Goal: Share content

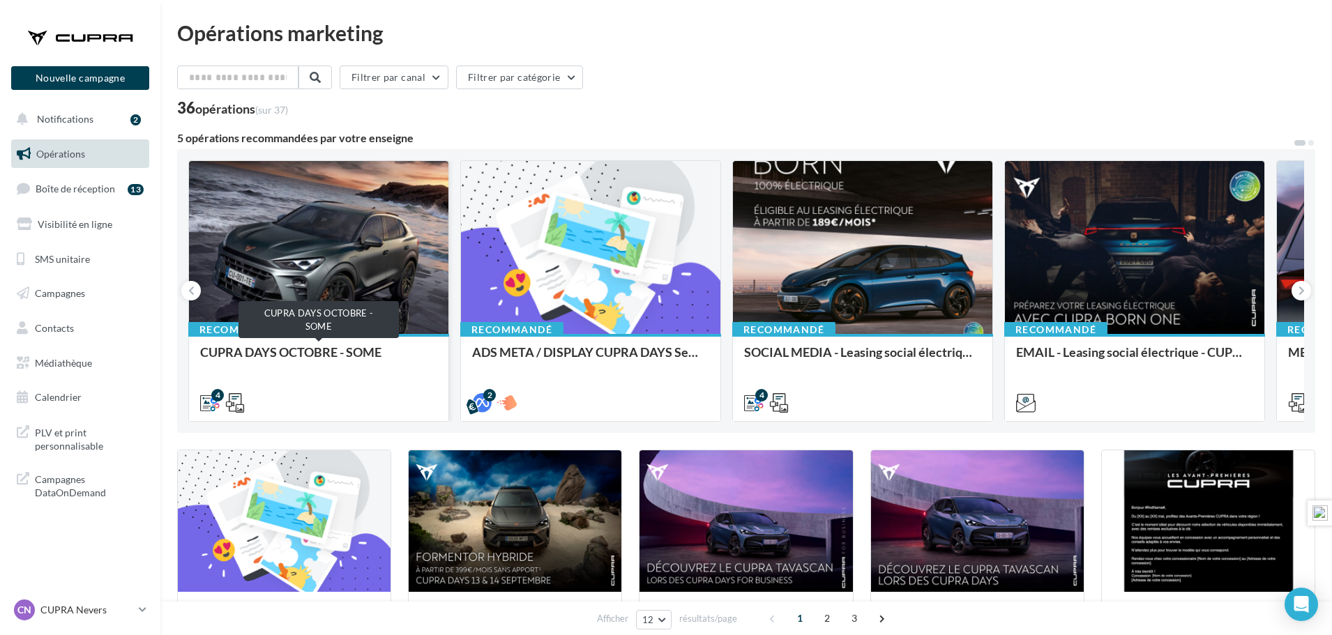
click at [324, 353] on div "CUPRA DAYS OCTOBRE - SOME" at bounding box center [318, 359] width 237 height 28
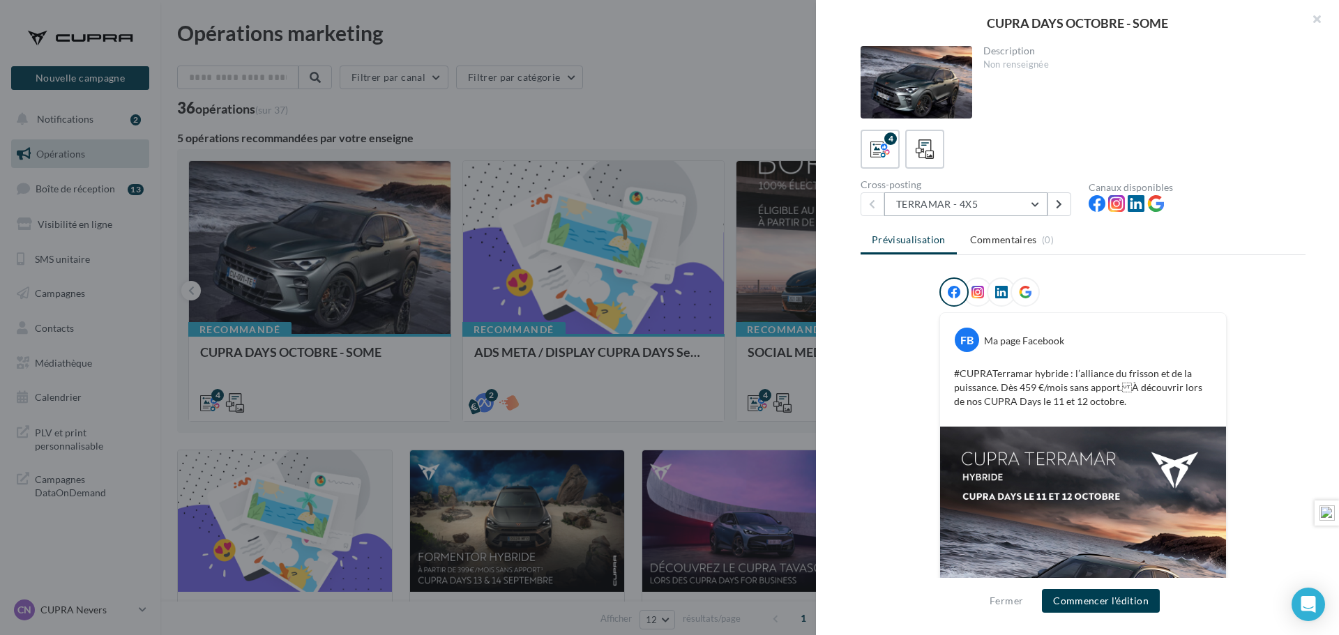
click at [1038, 206] on button "TERRAMAR - 4X5" at bounding box center [965, 204] width 163 height 24
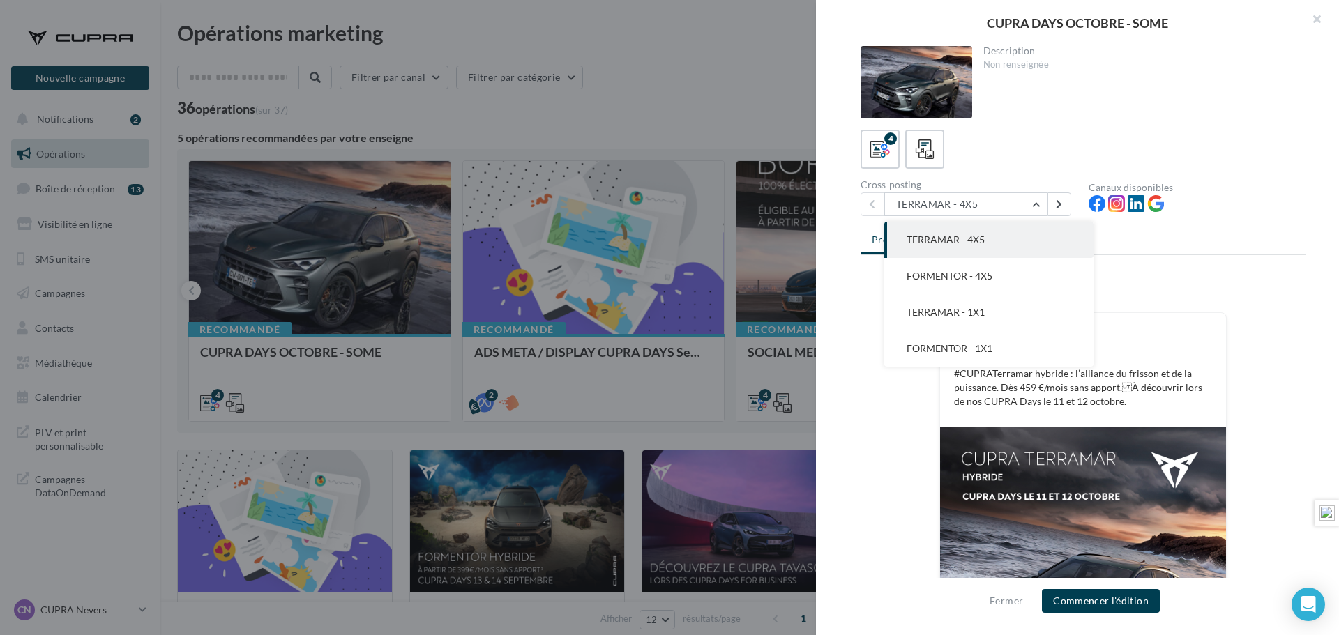
click at [1187, 372] on p "#CUPRATerramar hybride : l’alliance du frisson et de la puissance. Dès 459 €/mo…" at bounding box center [1083, 388] width 258 height 42
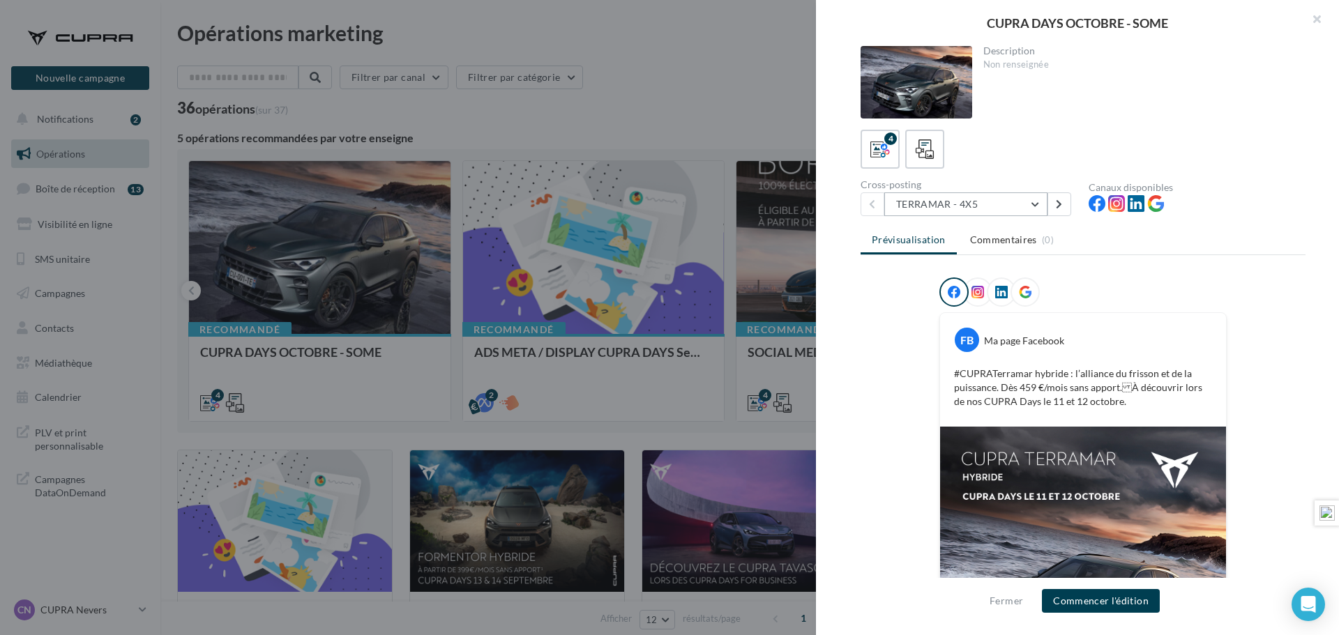
click at [907, 206] on button "TERRAMAR - 4X5" at bounding box center [965, 204] width 163 height 24
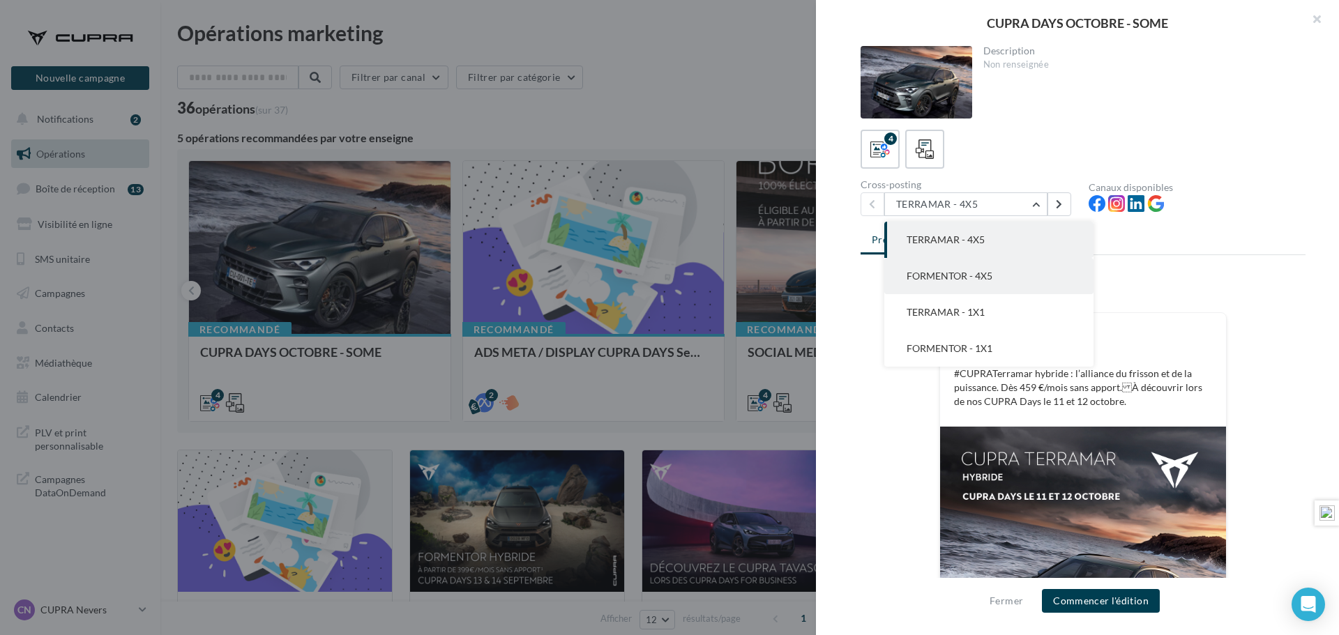
click at [931, 277] on span "FORMENTOR - 4X5" at bounding box center [949, 276] width 86 height 12
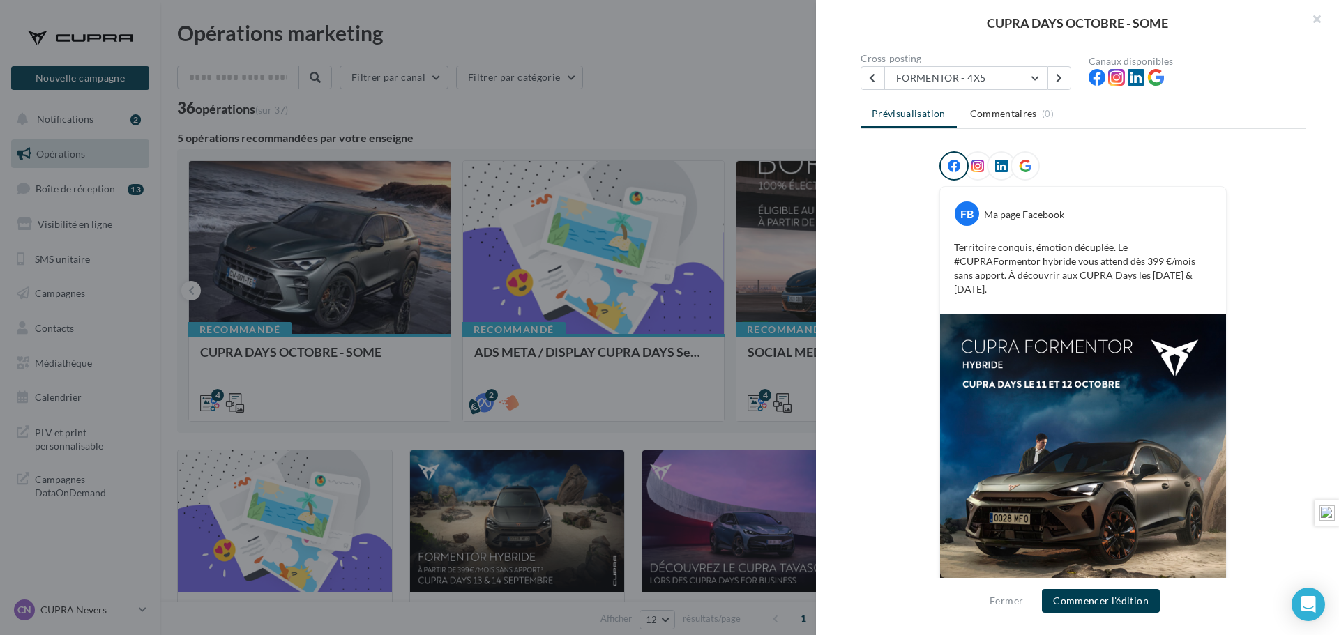
scroll to position [139, 0]
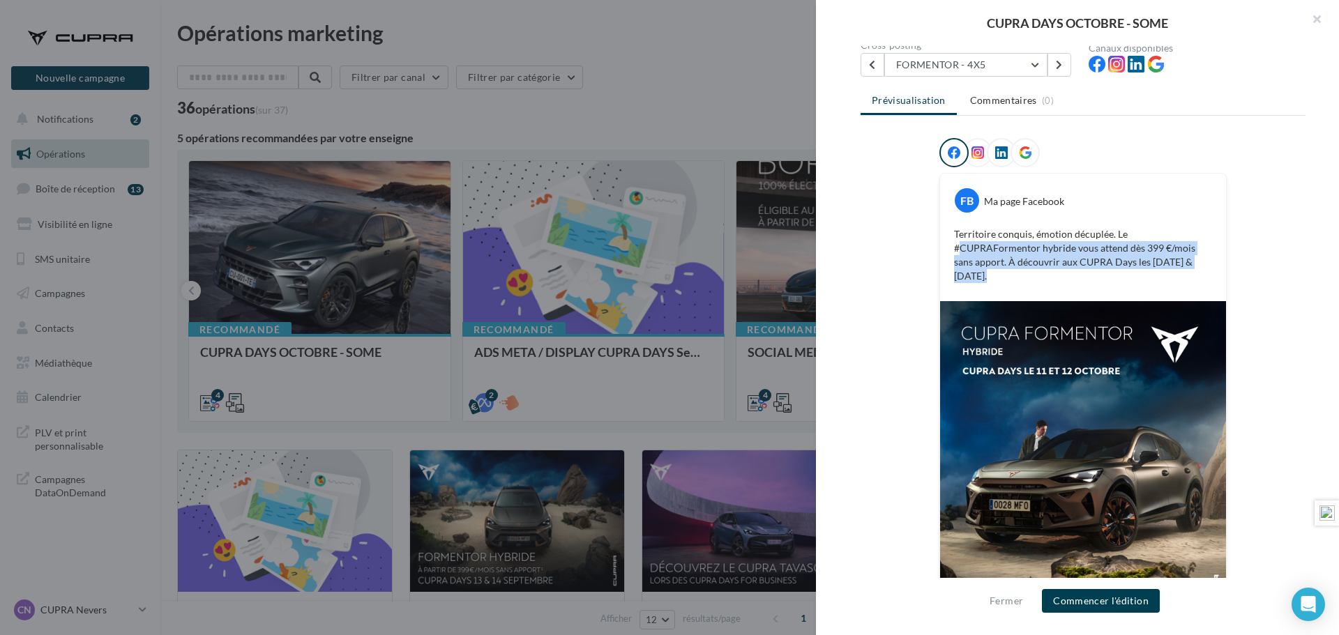
drag, startPoint x: 1129, startPoint y: 233, endPoint x: 1137, endPoint y: 264, distance: 32.3
click at [1137, 264] on p "Territoire conquis, émotion décuplée. Le #CUPRAFormentor hybride vous attend dè…" at bounding box center [1083, 255] width 258 height 56
copy p "CUPRAFormentor hybride vous attend dès 399 €/mois sans apport. À découvrir aux …"
